Goal: Task Accomplishment & Management: Use online tool/utility

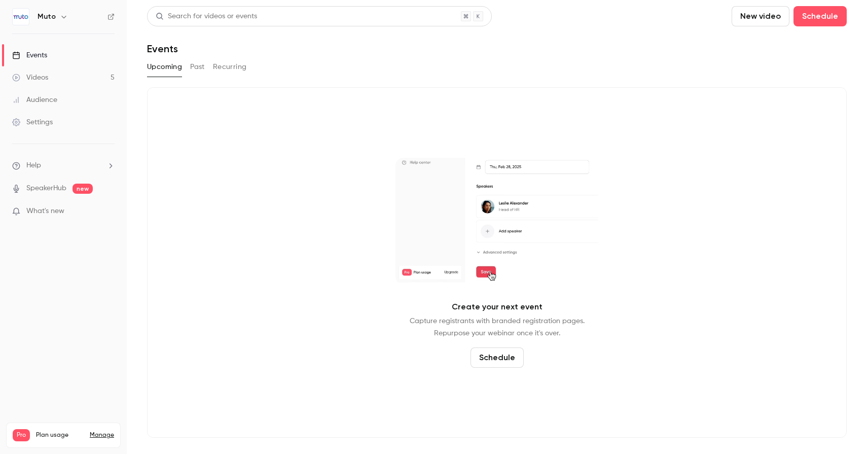
click at [47, 69] on link "Videos 5" at bounding box center [63, 77] width 127 height 22
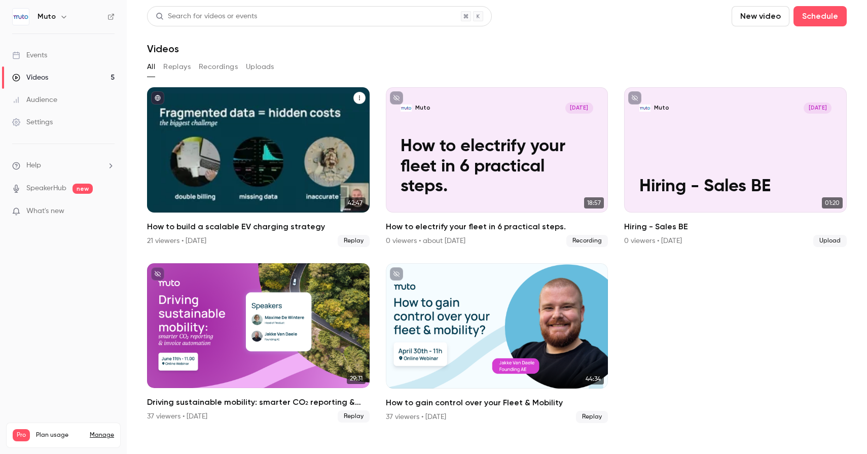
click at [203, 223] on h2 "How to build a scalable EV charging strategy" at bounding box center [258, 226] width 223 height 12
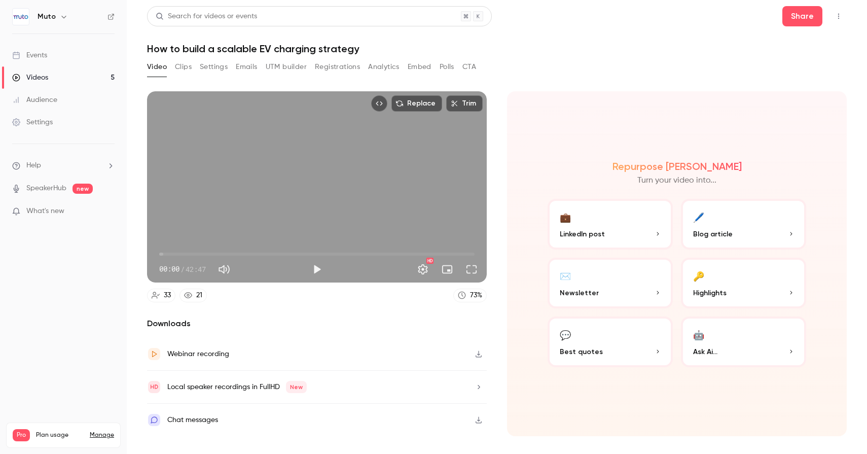
click at [339, 69] on button "Registrations" at bounding box center [337, 67] width 45 height 16
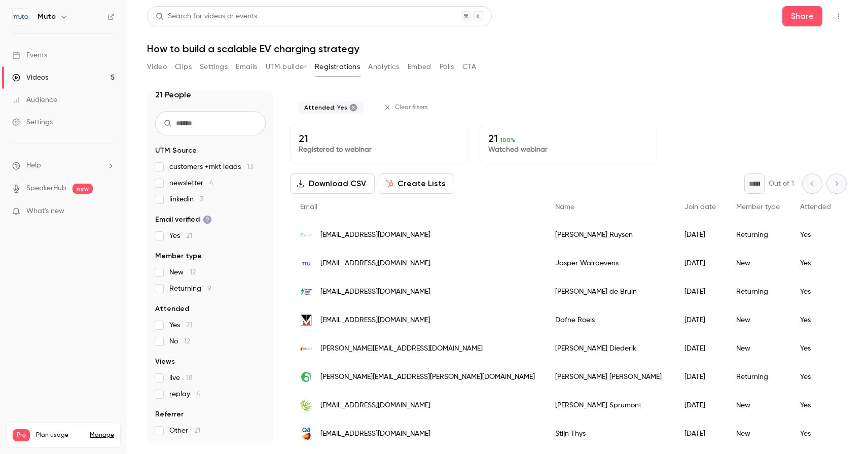
click at [412, 185] on button "Create Lists" at bounding box center [417, 183] width 76 height 20
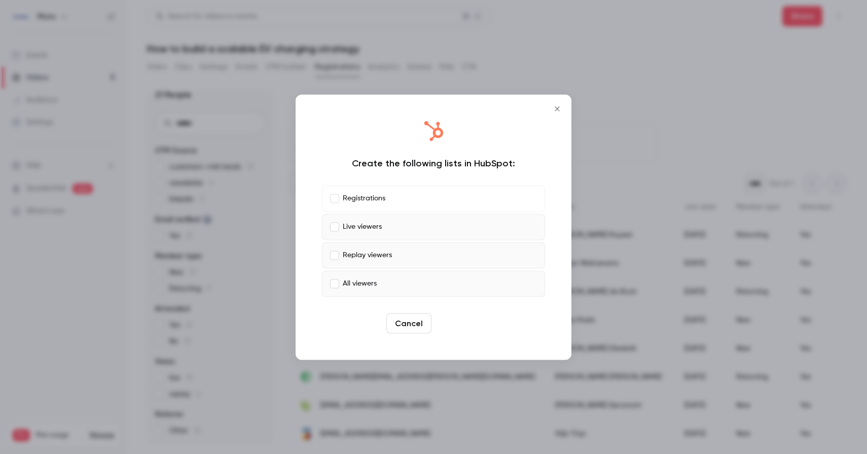
click at [465, 320] on button "Create" at bounding box center [458, 323] width 46 height 20
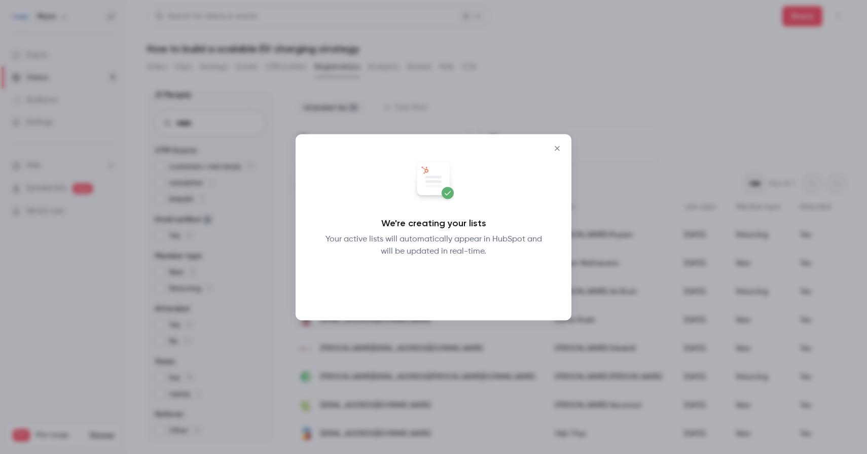
click at [435, 285] on button "Okay" at bounding box center [433, 283] width 37 height 20
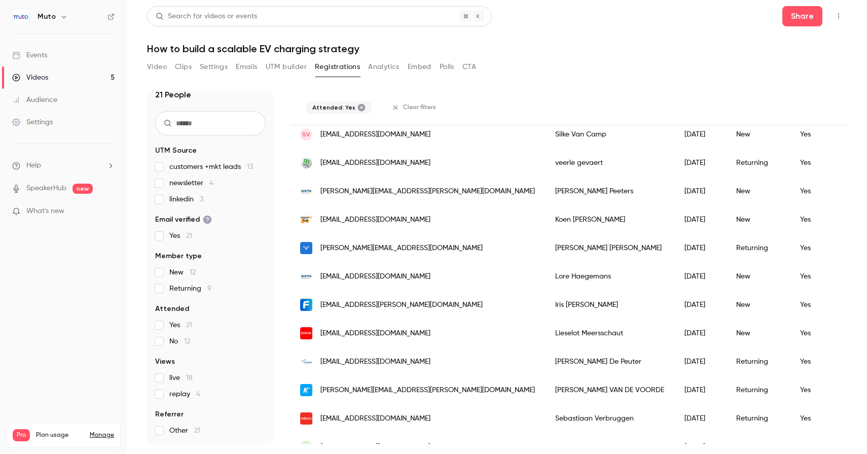
scroll to position [373, 0]
